Goal: Find specific page/section: Find specific page/section

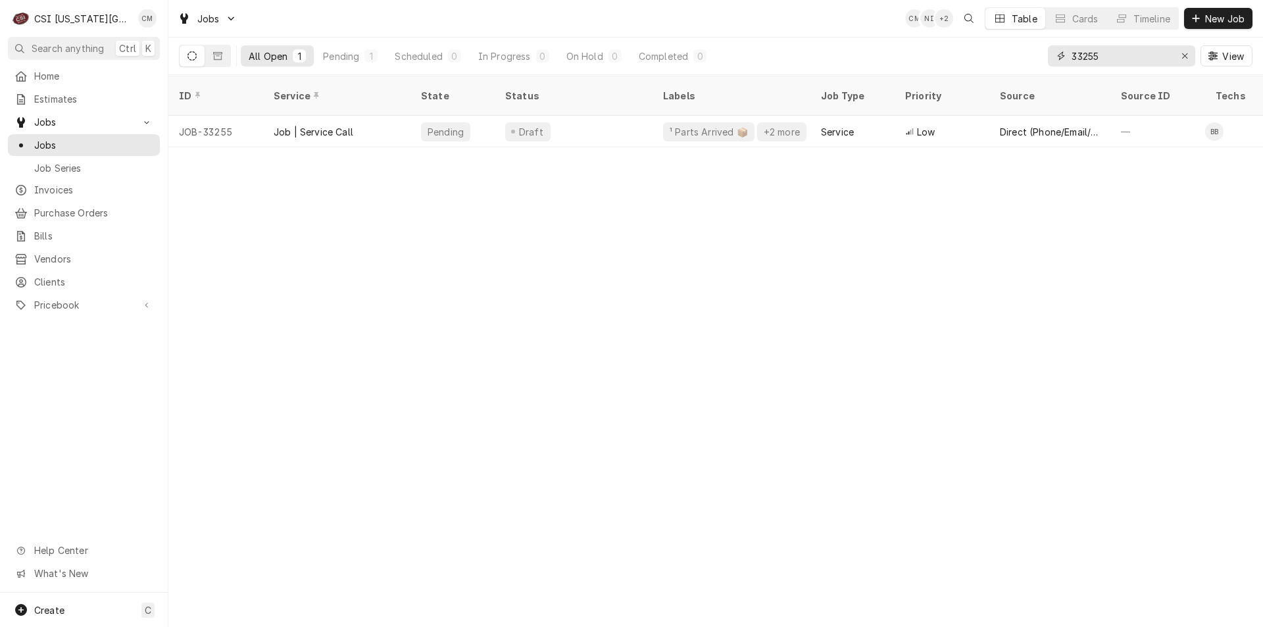
click at [1179, 52] on div "Erase input" at bounding box center [1184, 55] width 13 height 13
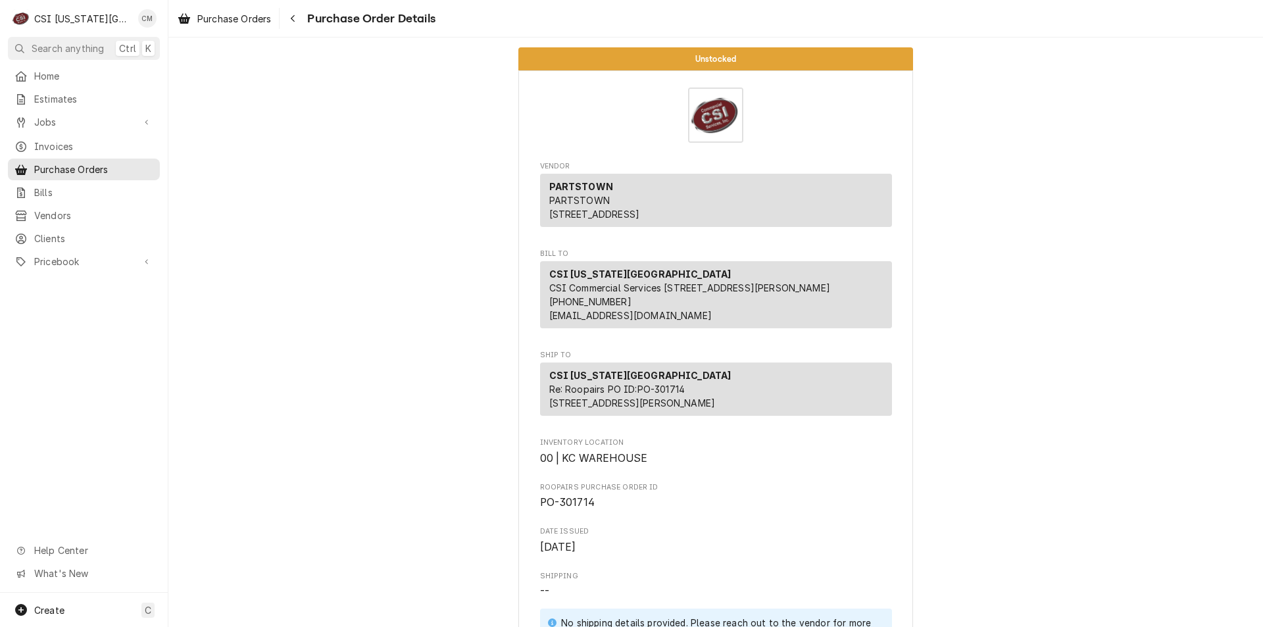
scroll to position [2460, 0]
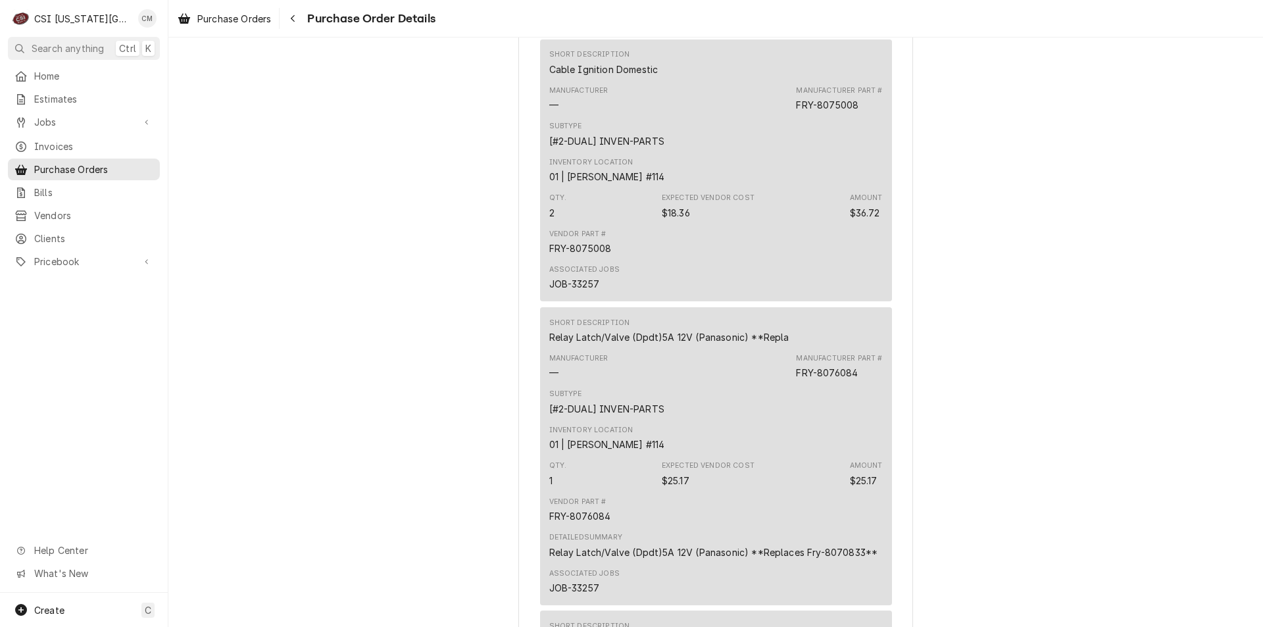
click at [110, 167] on span "Purchase Orders" at bounding box center [93, 169] width 119 height 14
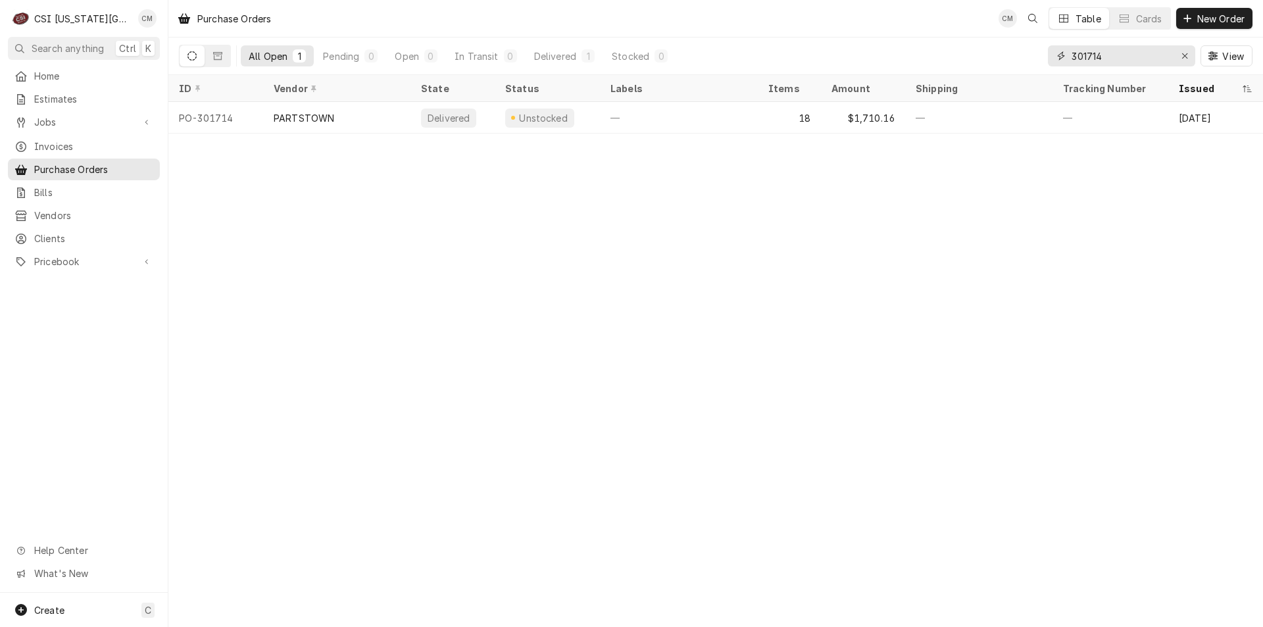
click at [1188, 53] on div "Erase input" at bounding box center [1184, 55] width 13 height 13
